Goal: Task Accomplishment & Management: Complete application form

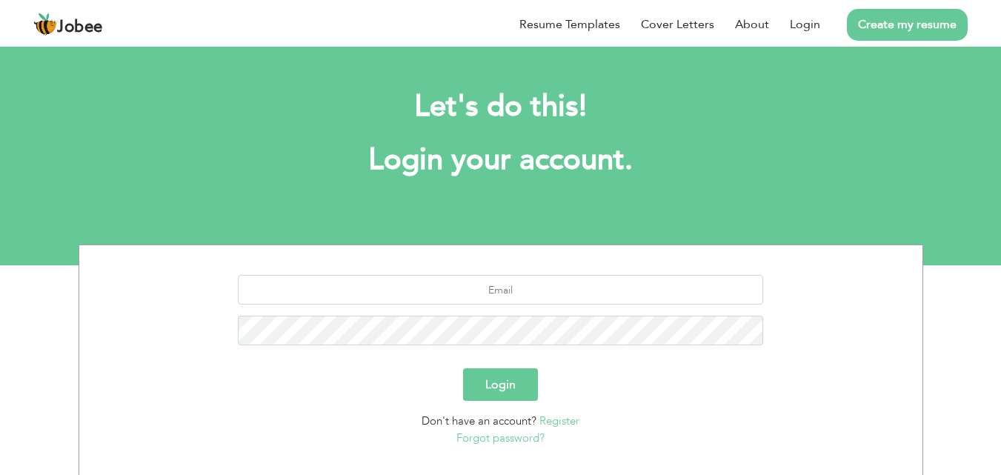
click at [235, 136] on div "Let's do this! Login your account." at bounding box center [501, 141] width 823 height 136
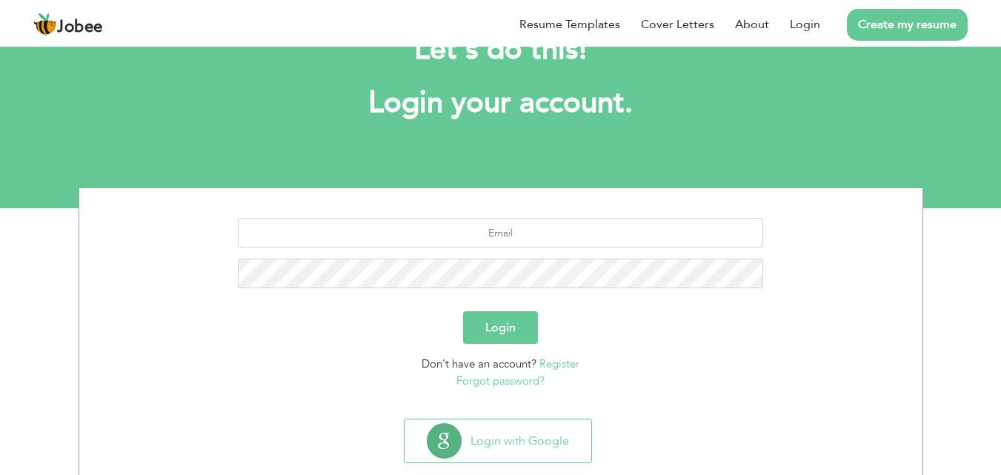
scroll to position [87, 0]
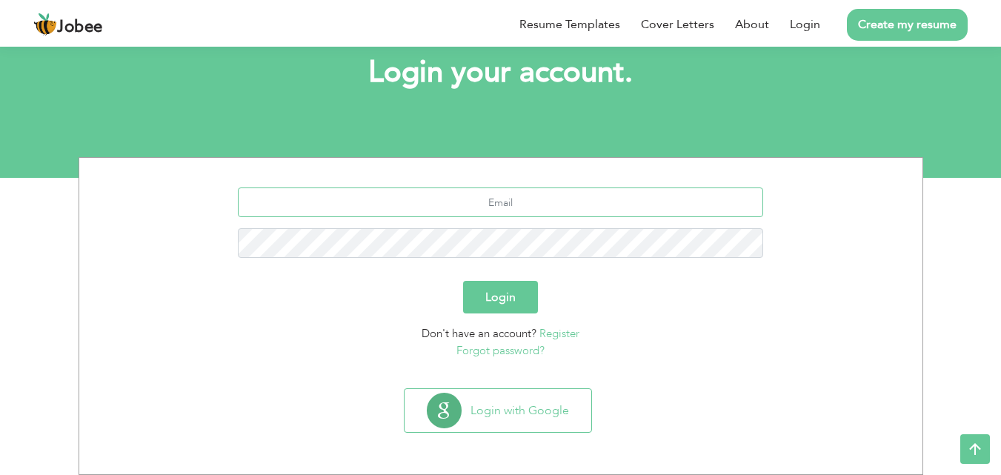
click at [485, 199] on input "text" at bounding box center [500, 202] width 525 height 30
type input "ammadhassan09@gmail.com"
click at [463, 281] on button "Login" at bounding box center [500, 297] width 75 height 33
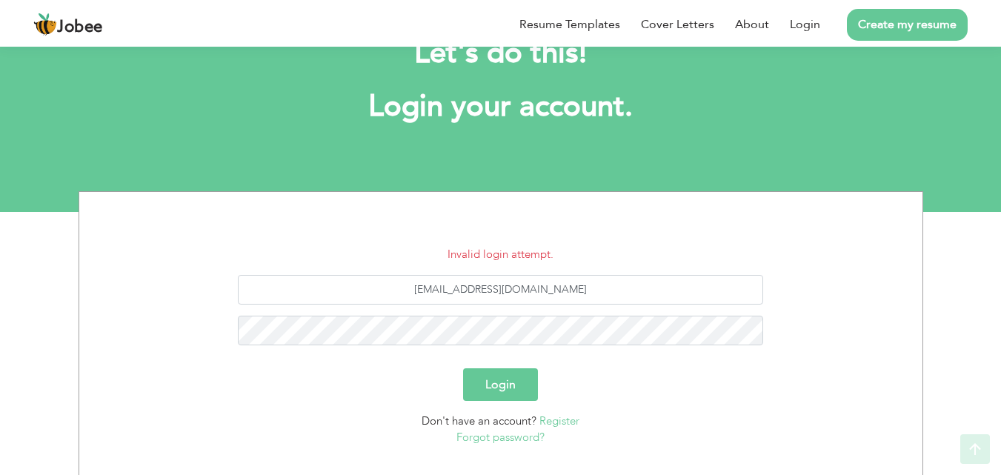
scroll to position [141, 0]
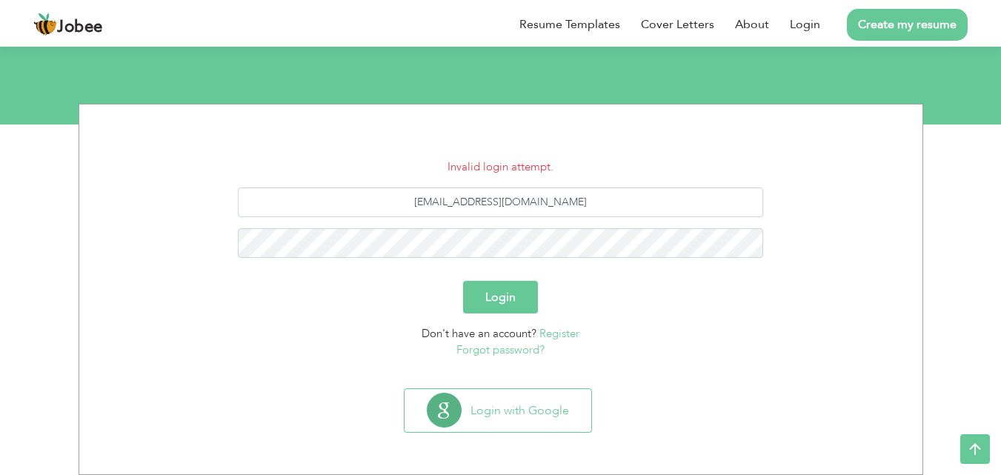
click at [525, 348] on link "Forgot password?" at bounding box center [501, 349] width 88 height 15
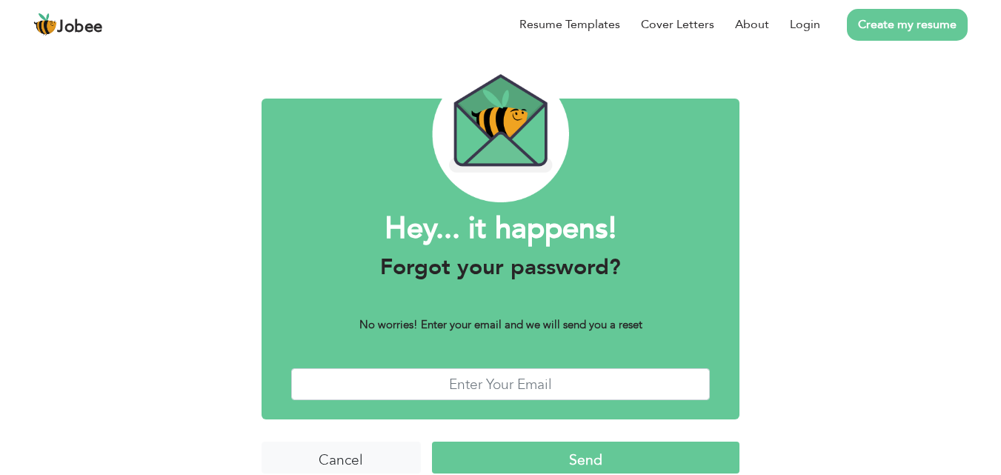
scroll to position [59, 0]
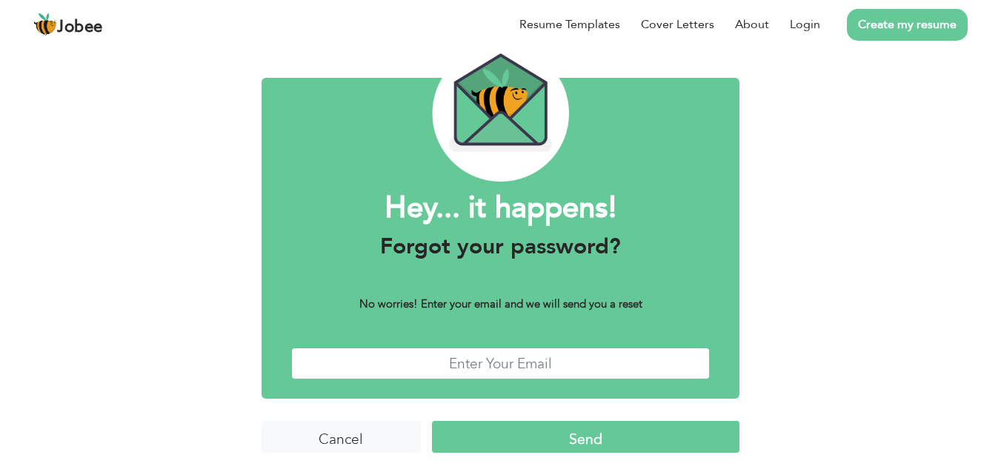
click at [531, 365] on input "text" at bounding box center [500, 364] width 419 height 32
click at [551, 376] on input "text" at bounding box center [500, 364] width 419 height 32
click at [543, 365] on input "text" at bounding box center [500, 364] width 419 height 32
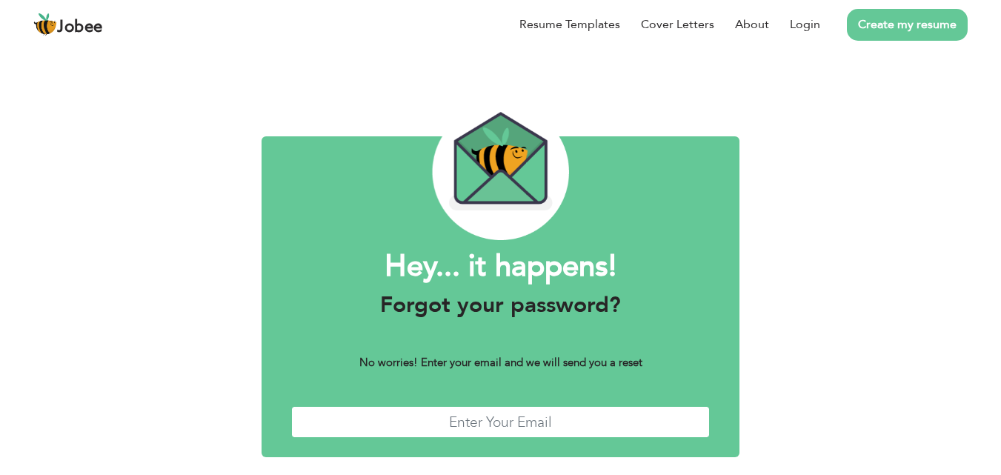
click at [522, 413] on input "text" at bounding box center [500, 422] width 419 height 32
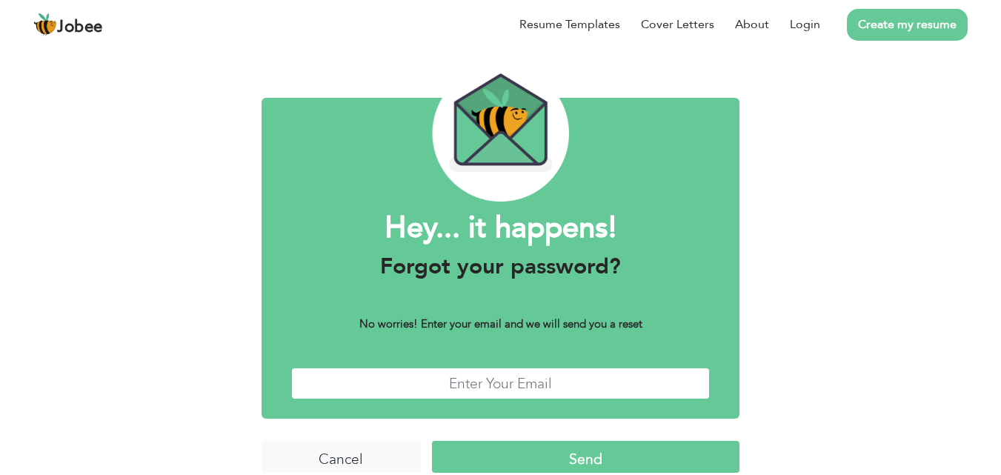
scroll to position [59, 0]
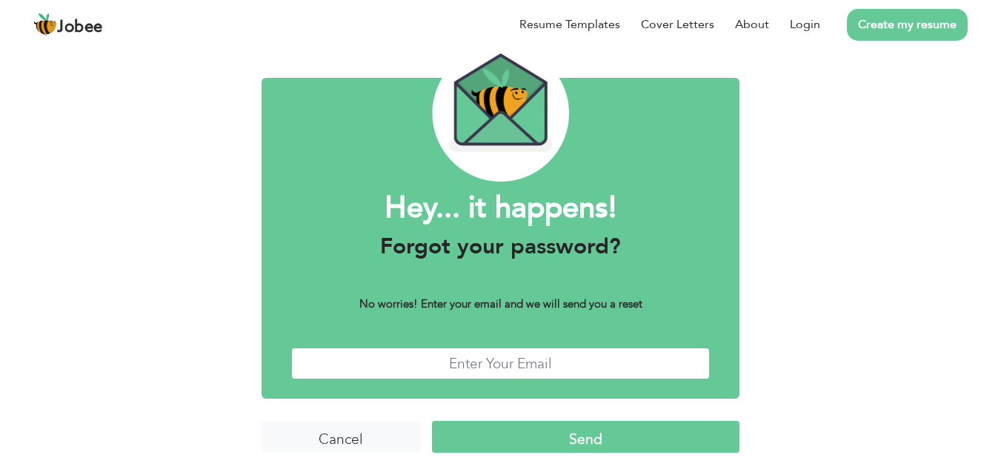
click at [528, 365] on input "text" at bounding box center [500, 364] width 419 height 32
click at [145, 233] on div "Hey... it happens! Forgot your password? No worries! Enter your email and we wi…" at bounding box center [500, 230] width 1001 height 489
click at [517, 371] on input "text" at bounding box center [500, 364] width 419 height 32
type input "[EMAIL_ADDRESS][DOMAIN_NAME]"
click at [572, 448] on input "Send" at bounding box center [586, 437] width 308 height 32
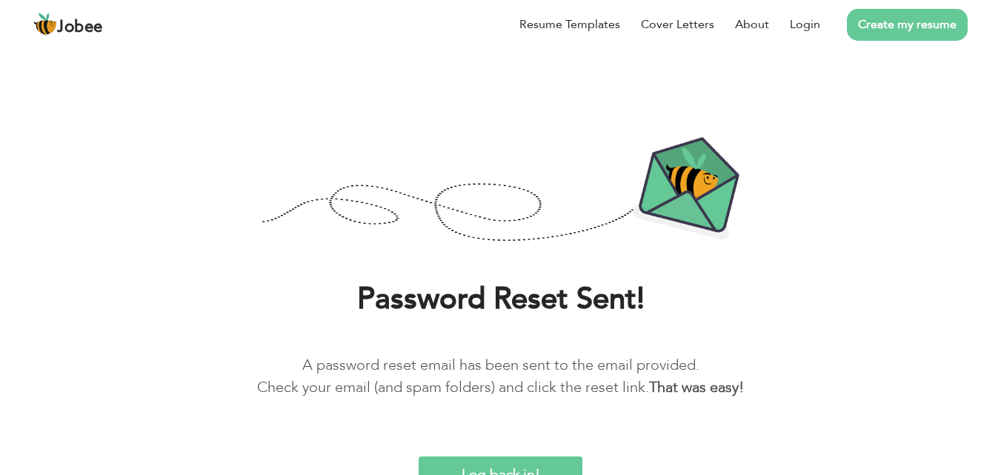
scroll to position [28, 0]
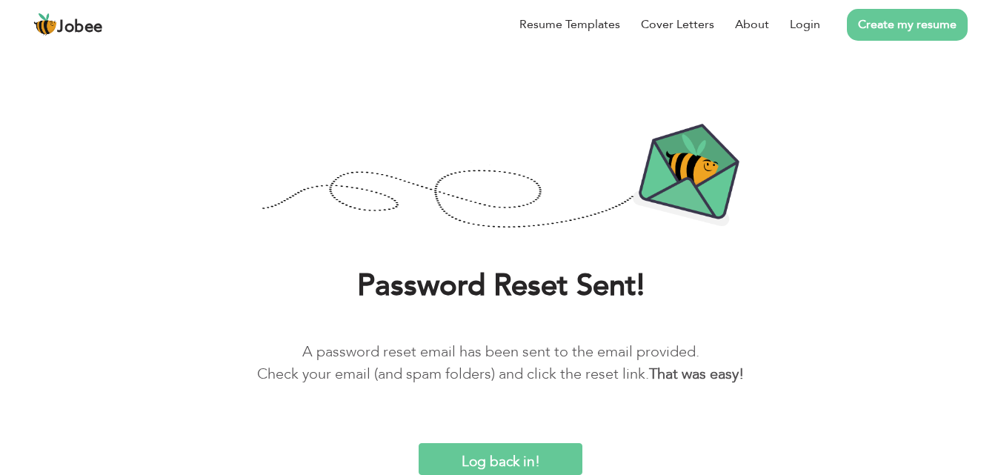
click at [499, 471] on input "Log back in!" at bounding box center [500, 459] width 163 height 32
click at [499, 464] on input "Log back in!" at bounding box center [500, 459] width 163 height 32
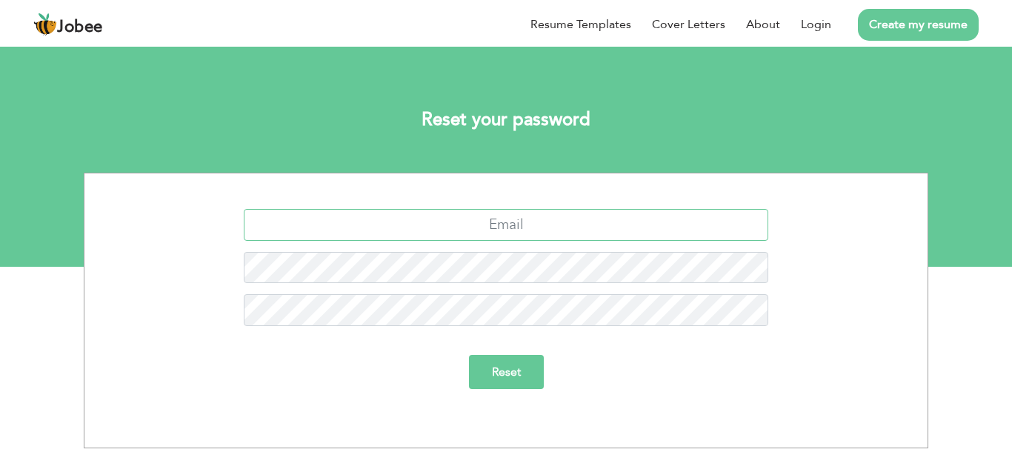
click at [494, 224] on input "text" at bounding box center [506, 225] width 525 height 32
type input "[EMAIL_ADDRESS][DOMAIN_NAME]"
click at [502, 370] on input "Reset" at bounding box center [506, 372] width 75 height 34
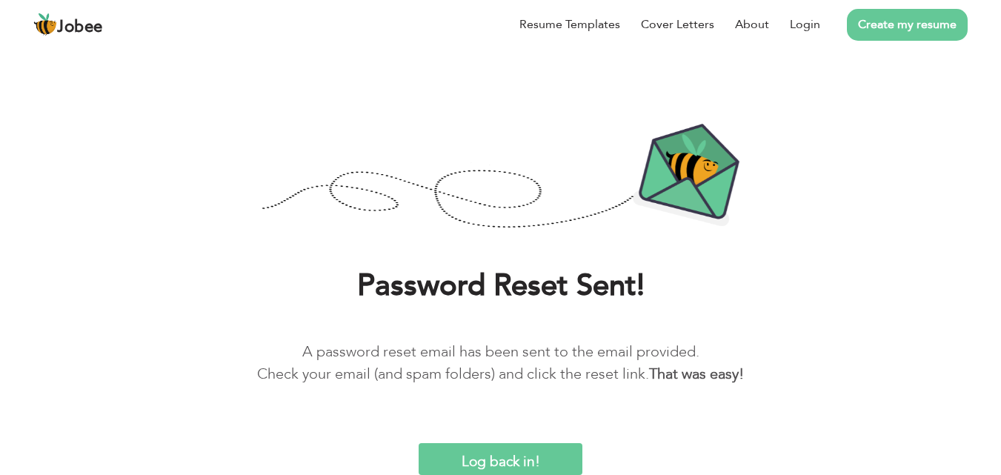
click at [824, 26] on li "Create my resume" at bounding box center [893, 24] width 147 height 39
click at [811, 23] on link "Login" at bounding box center [805, 25] width 30 height 18
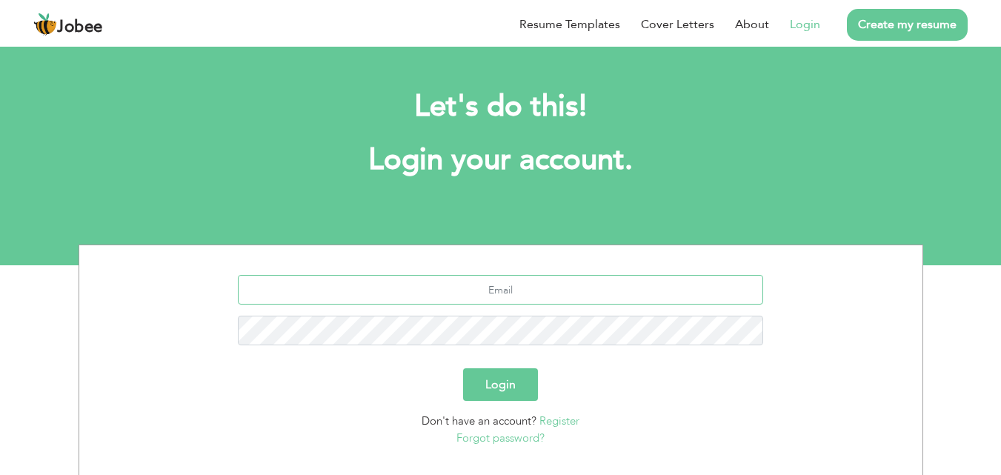
click at [497, 285] on input "text" at bounding box center [500, 290] width 525 height 30
type input "[EMAIL_ADDRESS][DOMAIN_NAME]"
click at [492, 382] on button "Login" at bounding box center [500, 384] width 75 height 33
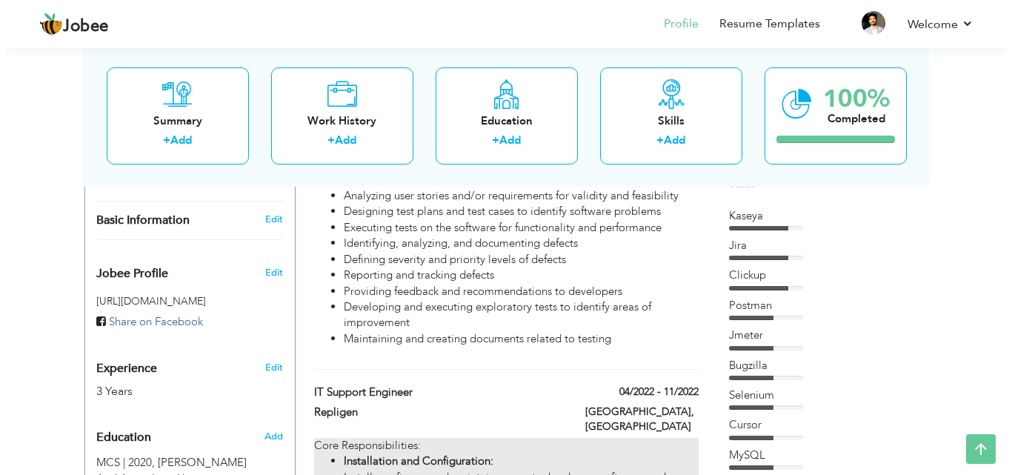
scroll to position [494, 0]
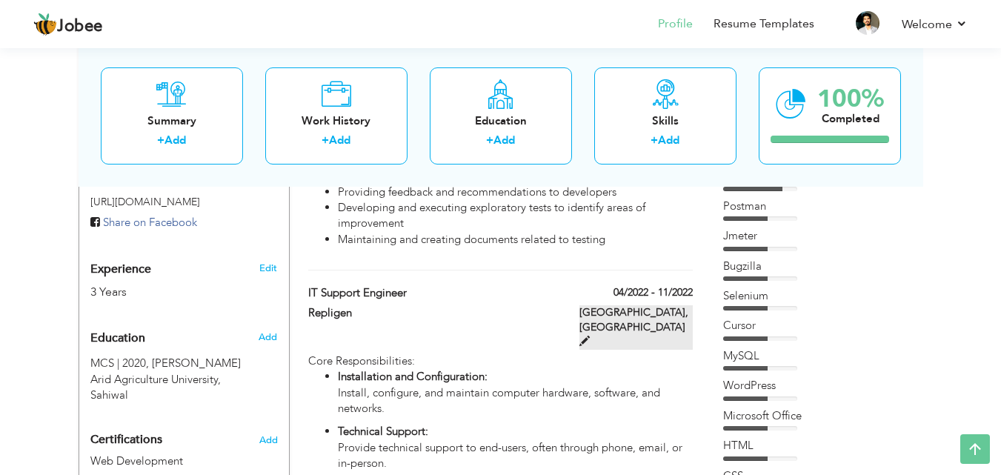
click at [590, 336] on span at bounding box center [585, 341] width 10 height 10
type input "IT Support Engineer"
type input "Repligen"
type input "04/2022"
type input "11/2022"
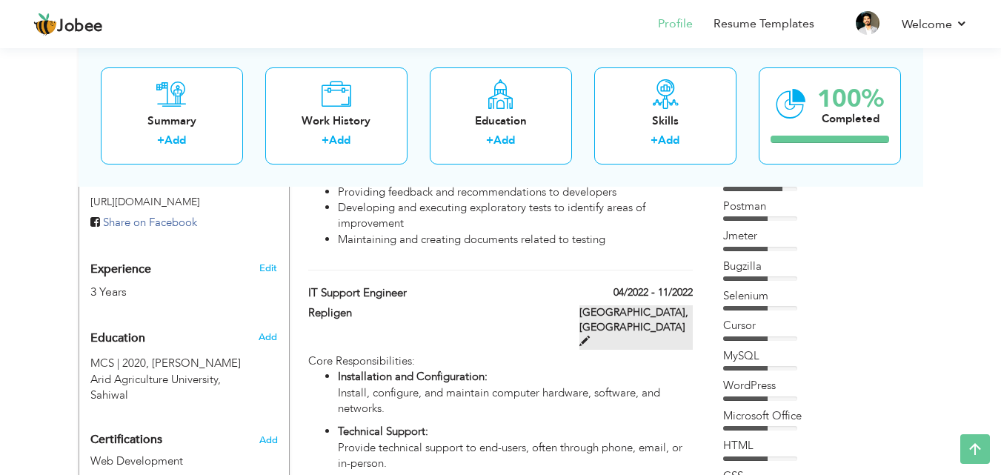
type input "[GEOGRAPHIC_DATA]"
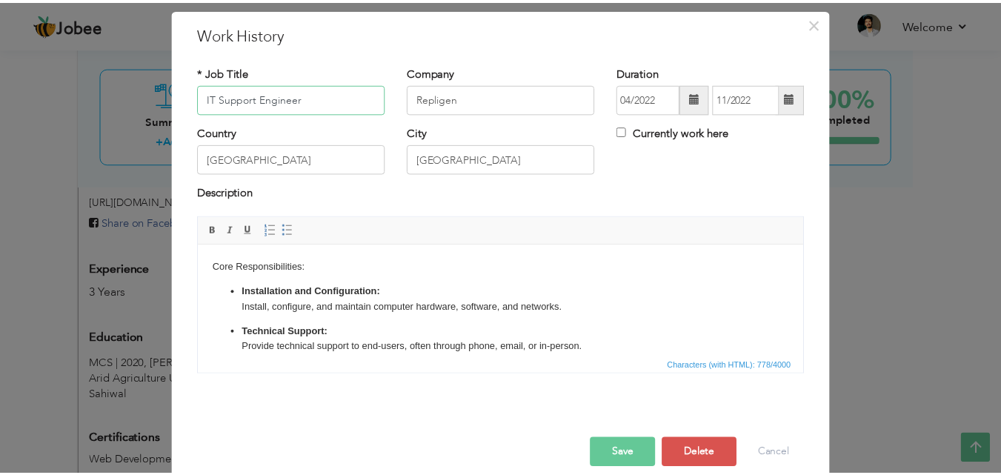
scroll to position [59, 0]
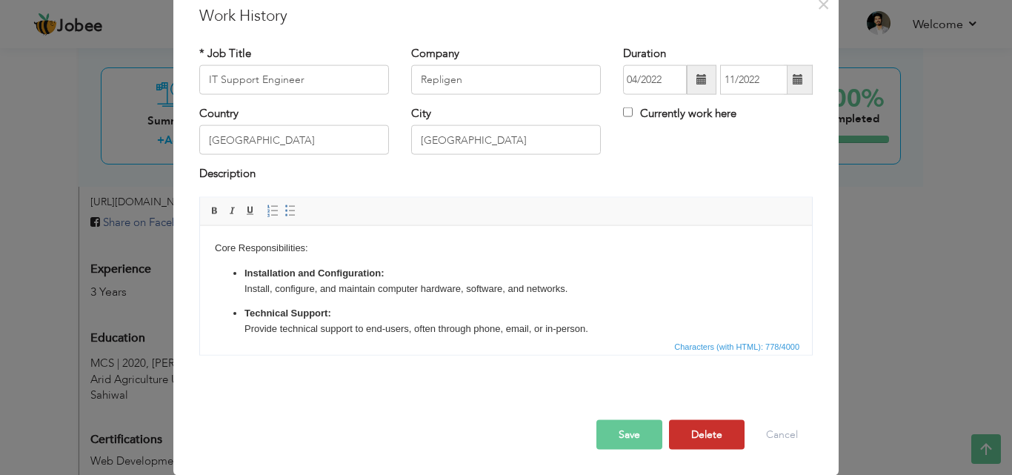
click at [688, 435] on button "Delete" at bounding box center [707, 434] width 76 height 30
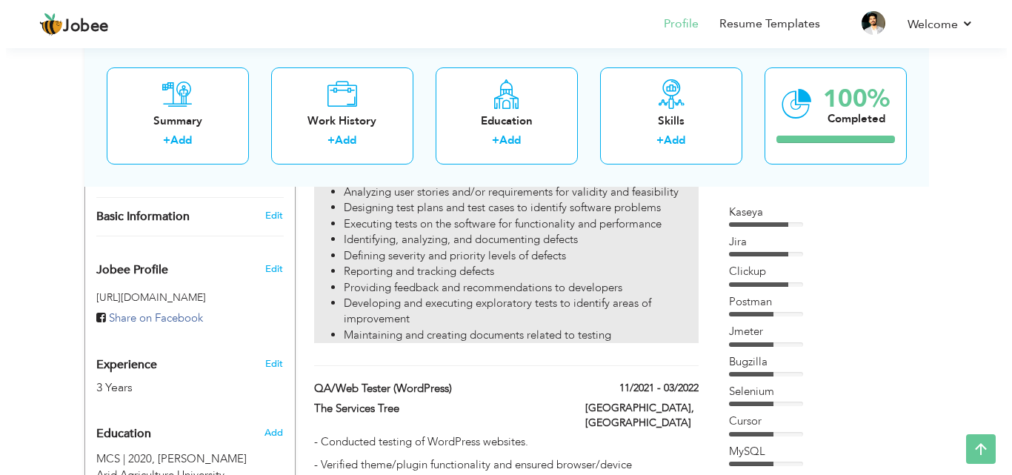
scroll to position [296, 0]
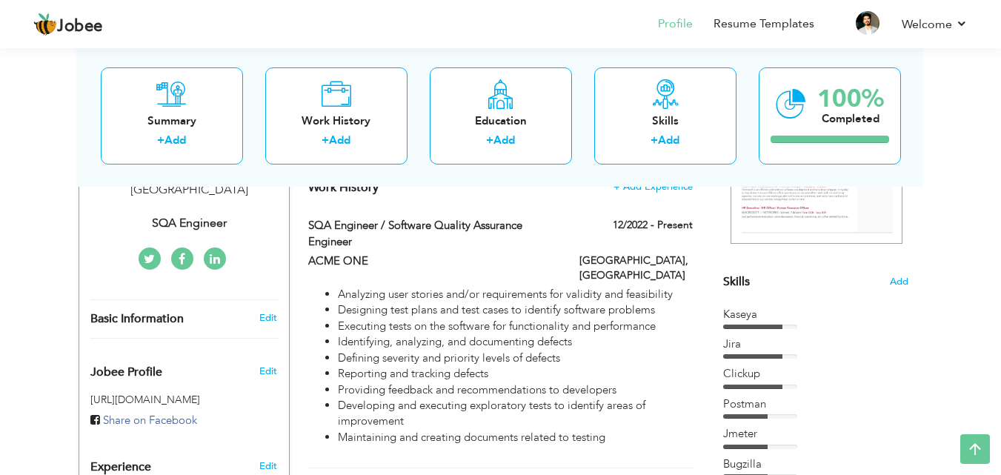
click at [694, 225] on div "12/2022 - Present" at bounding box center [636, 227] width 136 height 19
type input "SQA Engineer / Software Quality Assurance Engineer"
type input "ACME ONE"
type input "12/2022"
checkbox input "true"
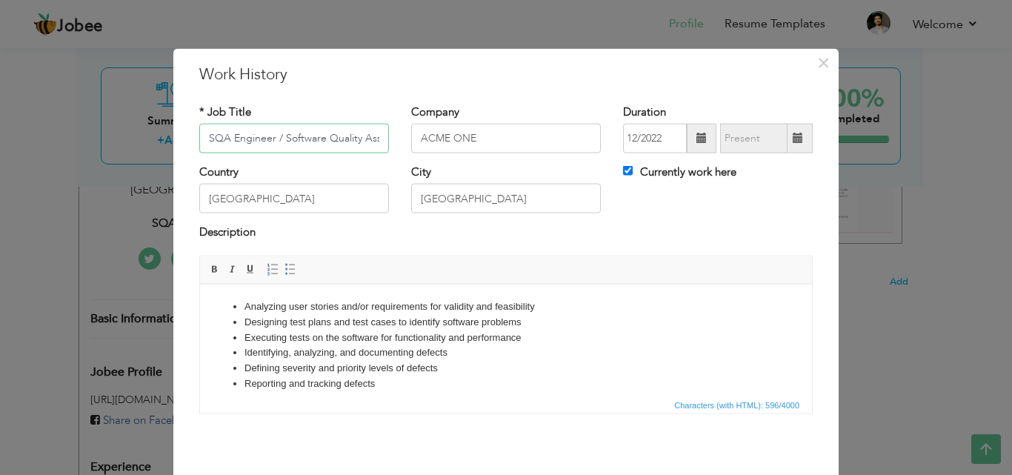
scroll to position [0, 74]
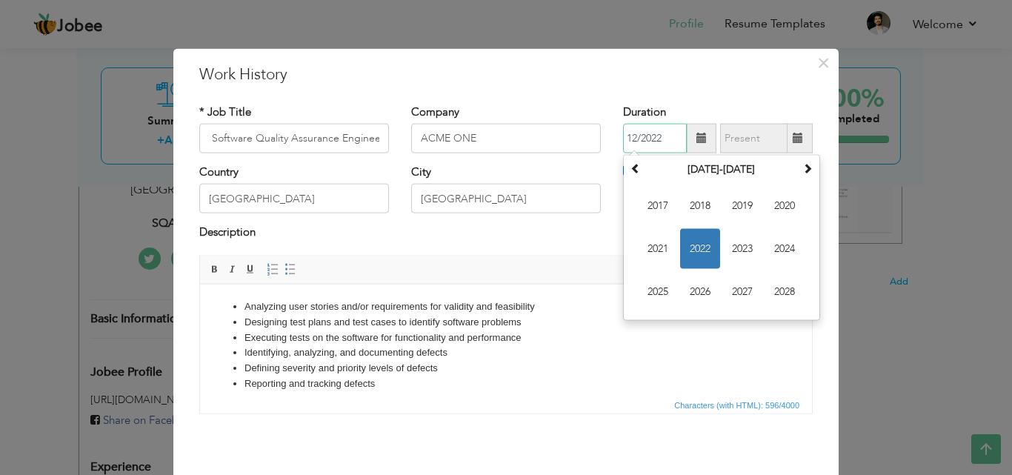
click at [638, 135] on input "12/2022" at bounding box center [655, 139] width 64 height 30
click at [697, 249] on span "2022" at bounding box center [700, 249] width 40 height 40
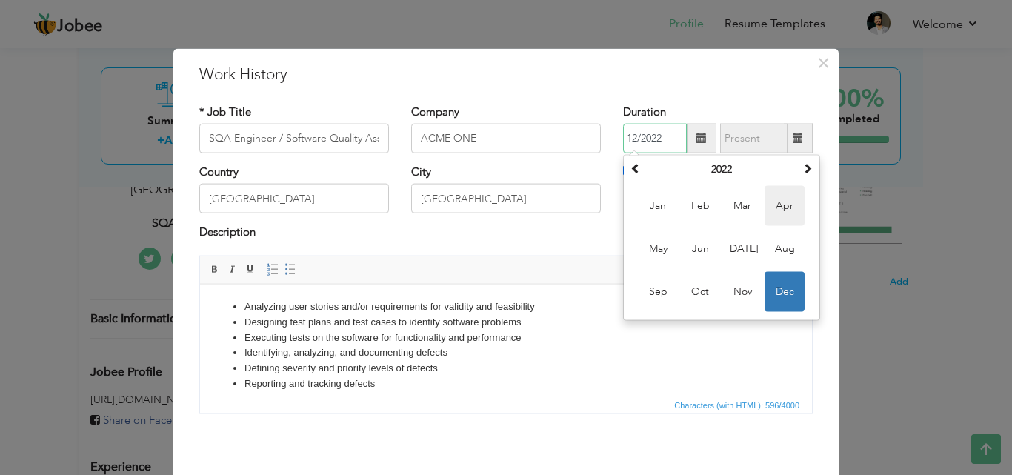
click at [766, 210] on span "Apr" at bounding box center [785, 206] width 40 height 40
type input "04/2022"
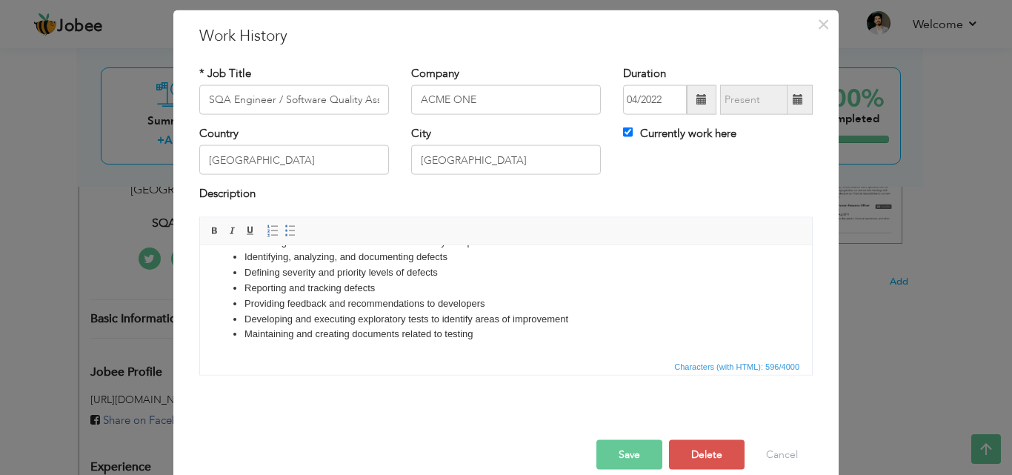
scroll to position [59, 0]
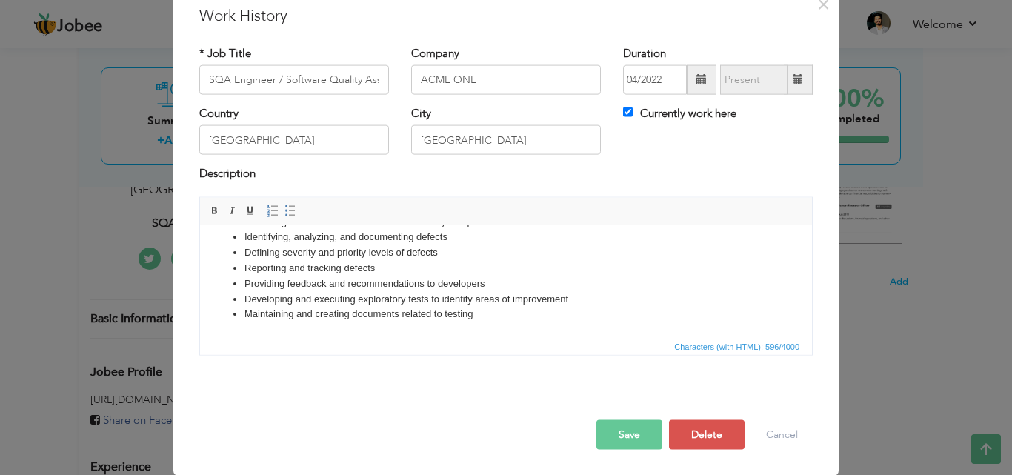
click at [648, 443] on button "Save" at bounding box center [630, 434] width 66 height 30
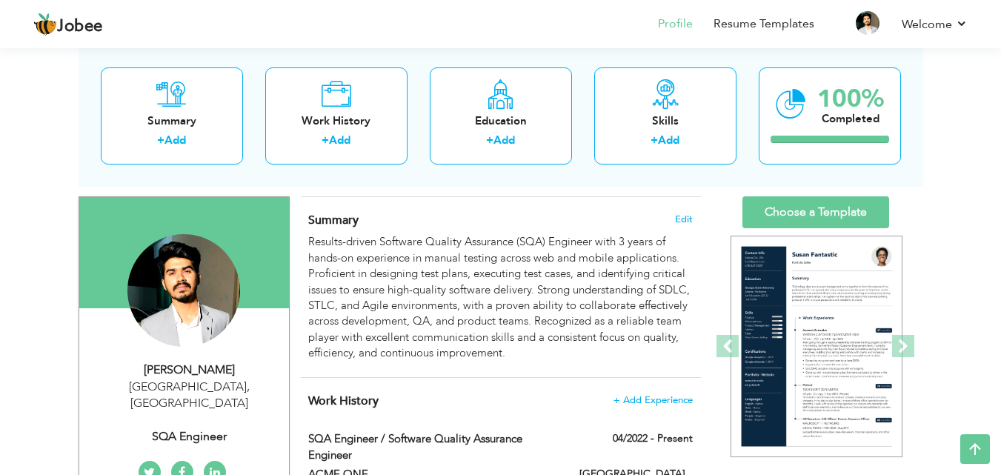
scroll to position [0, 0]
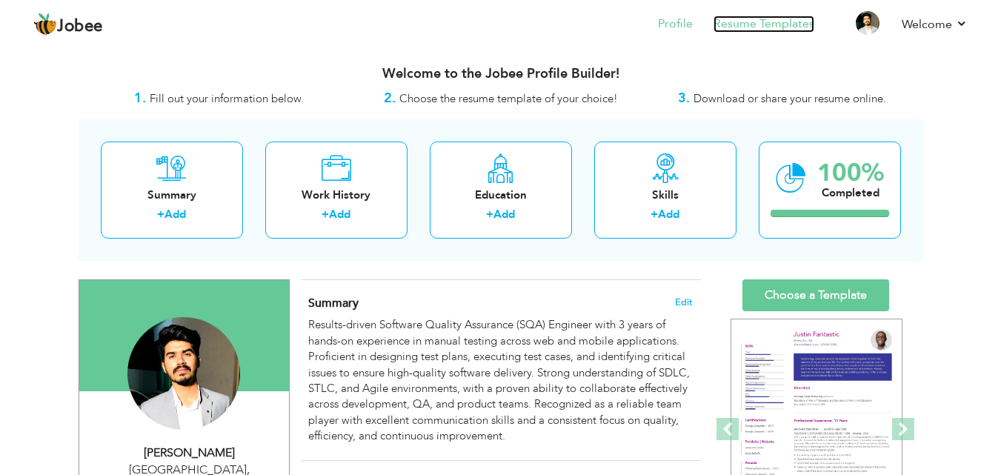
click at [763, 21] on link "Resume Templates" at bounding box center [764, 24] width 101 height 17
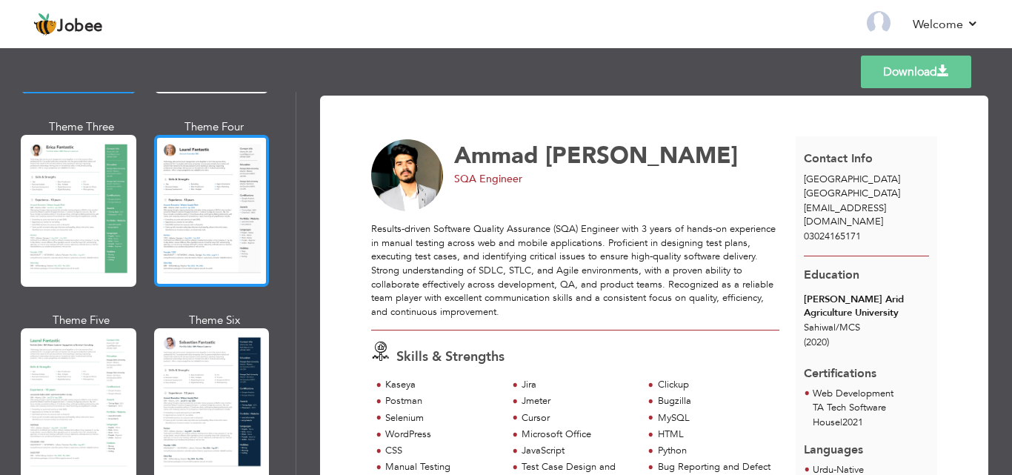
scroll to position [296, 0]
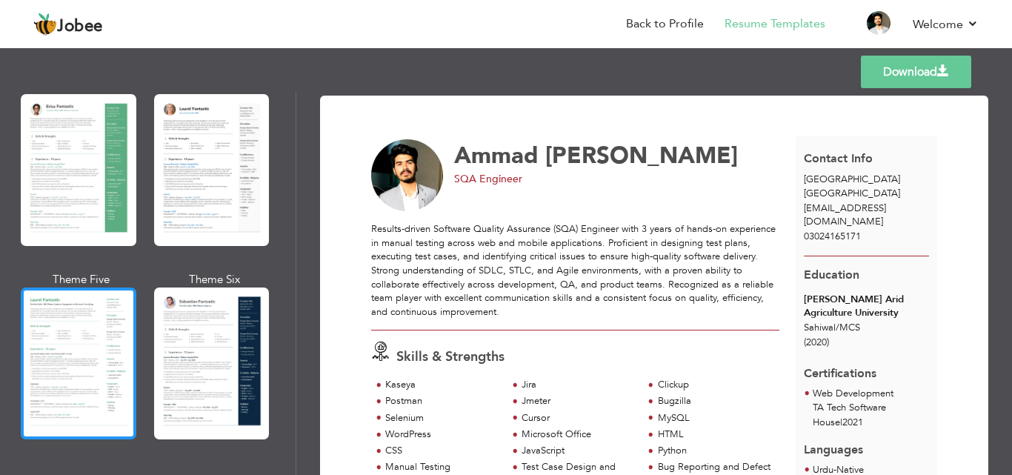
click at [60, 335] on div at bounding box center [79, 364] width 116 height 152
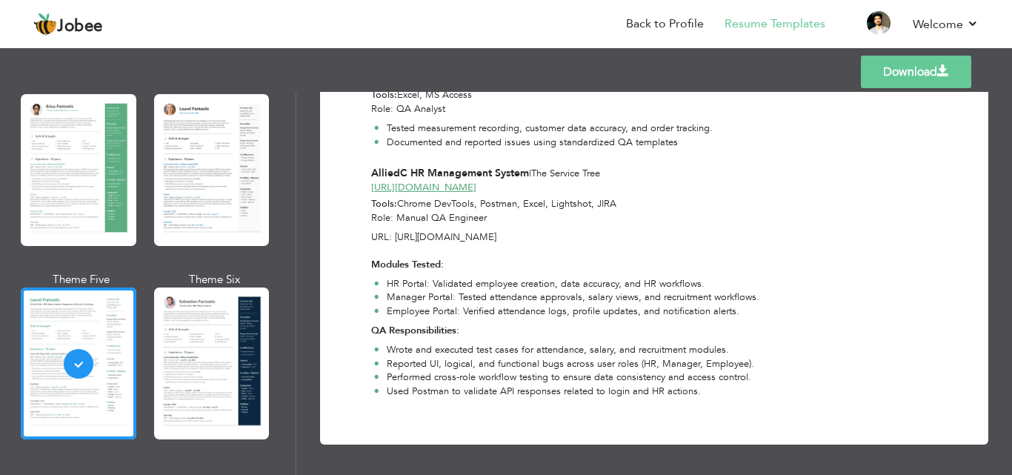
scroll to position [1877, 0]
click at [915, 73] on link "Download" at bounding box center [916, 72] width 110 height 33
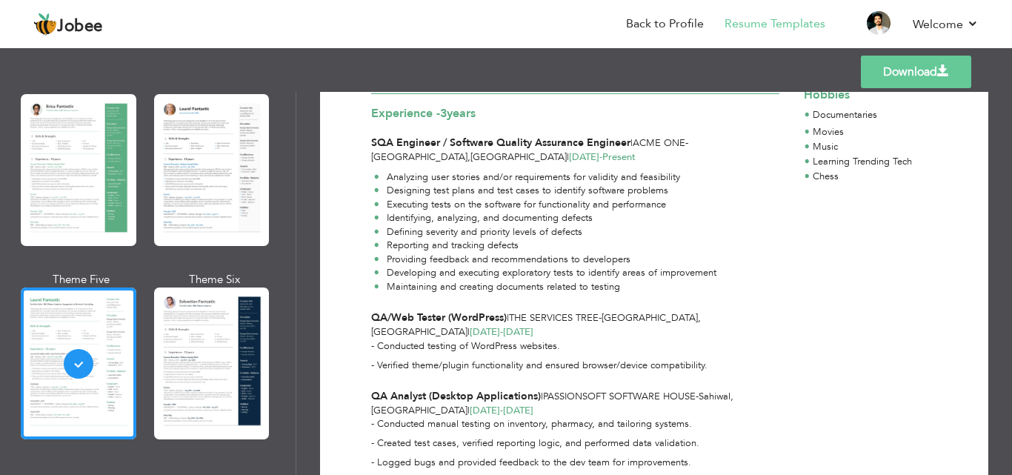
scroll to position [0, 0]
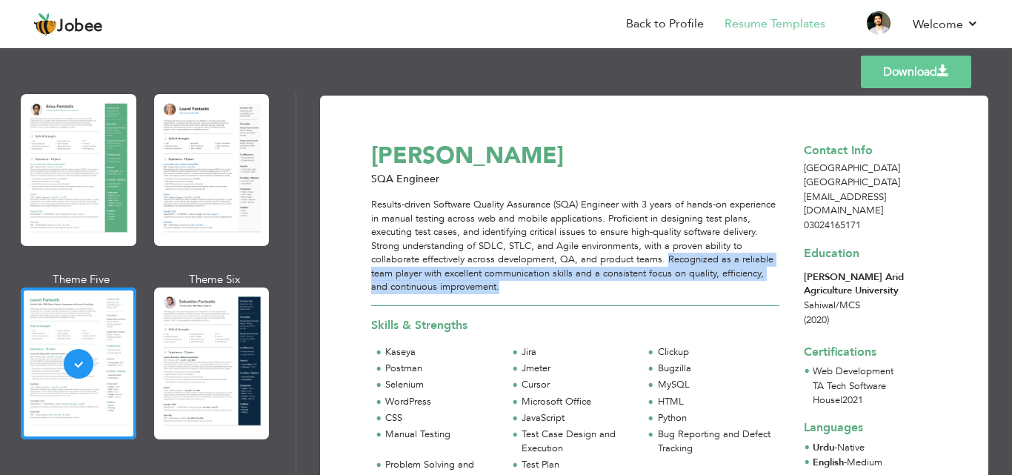
drag, startPoint x: 678, startPoint y: 259, endPoint x: 688, endPoint y: 282, distance: 24.9
click at [688, 282] on div "Results-driven Software Quality Assurance (SQA) Engineer with 3 years of hands-…" at bounding box center [575, 246] width 408 height 96
copy div "Recognized as a reliable team player with excellent communication skills and a …"
